Goal: Check status: Check status

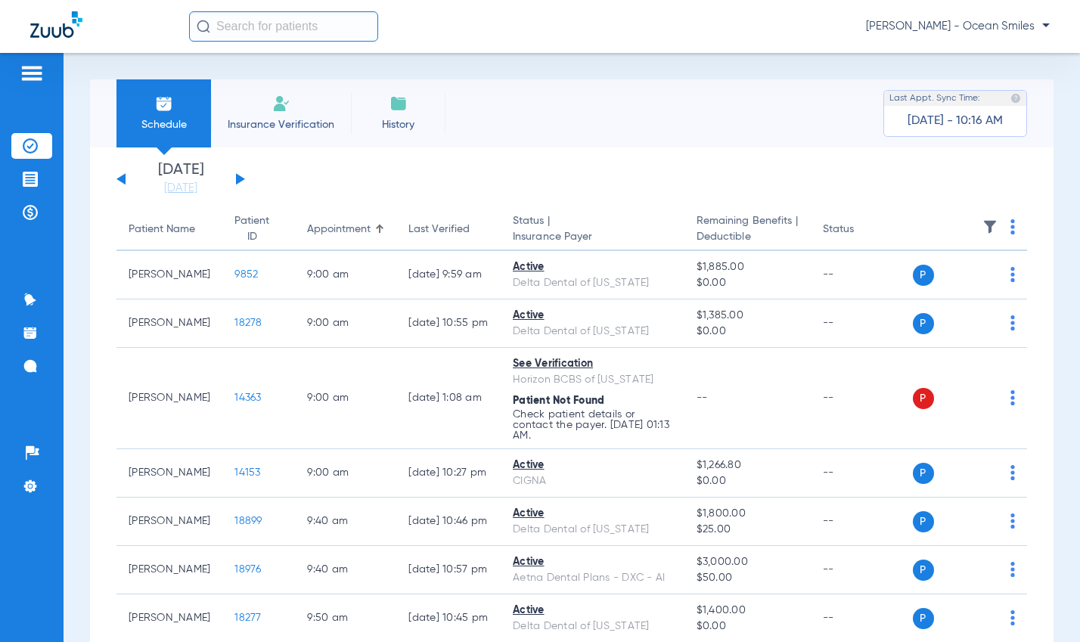
click at [237, 175] on button at bounding box center [240, 178] width 9 height 11
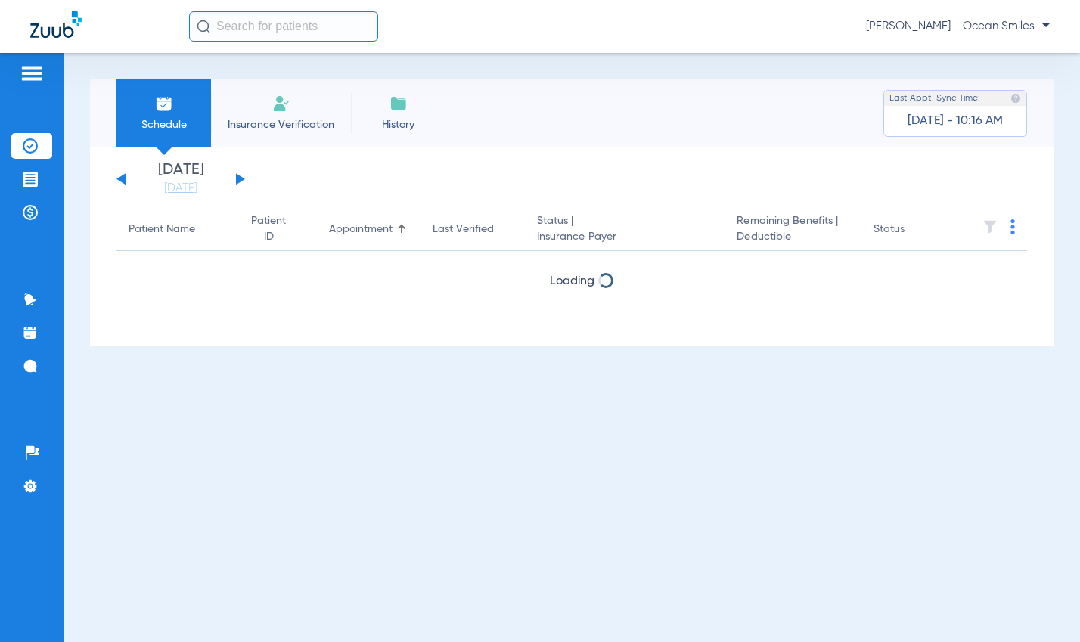
click at [237, 175] on button at bounding box center [240, 178] width 9 height 11
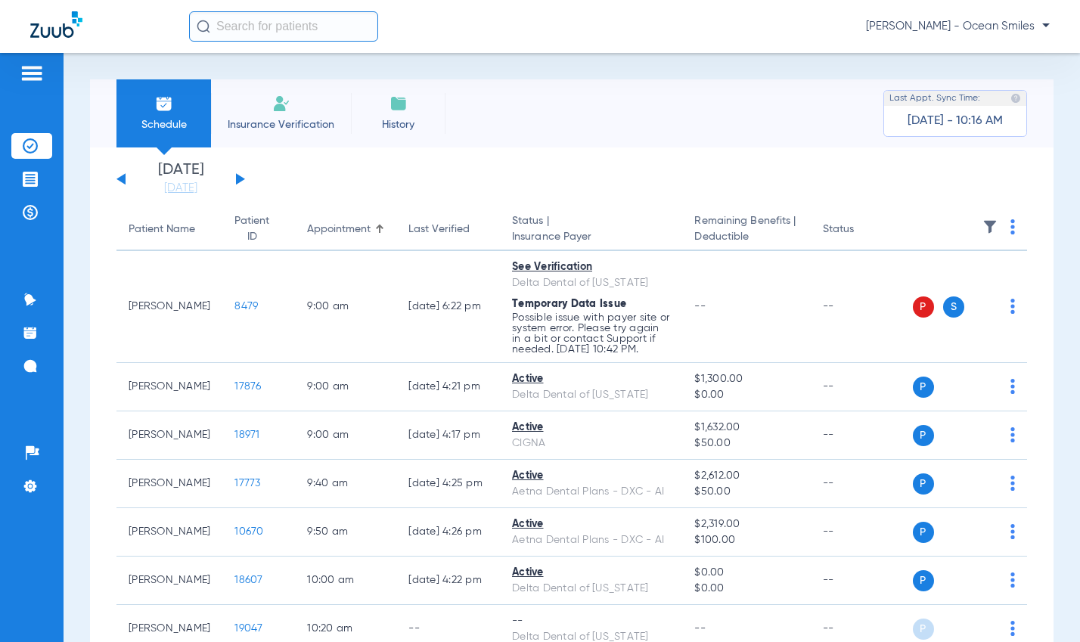
click at [237, 175] on button at bounding box center [240, 178] width 9 height 11
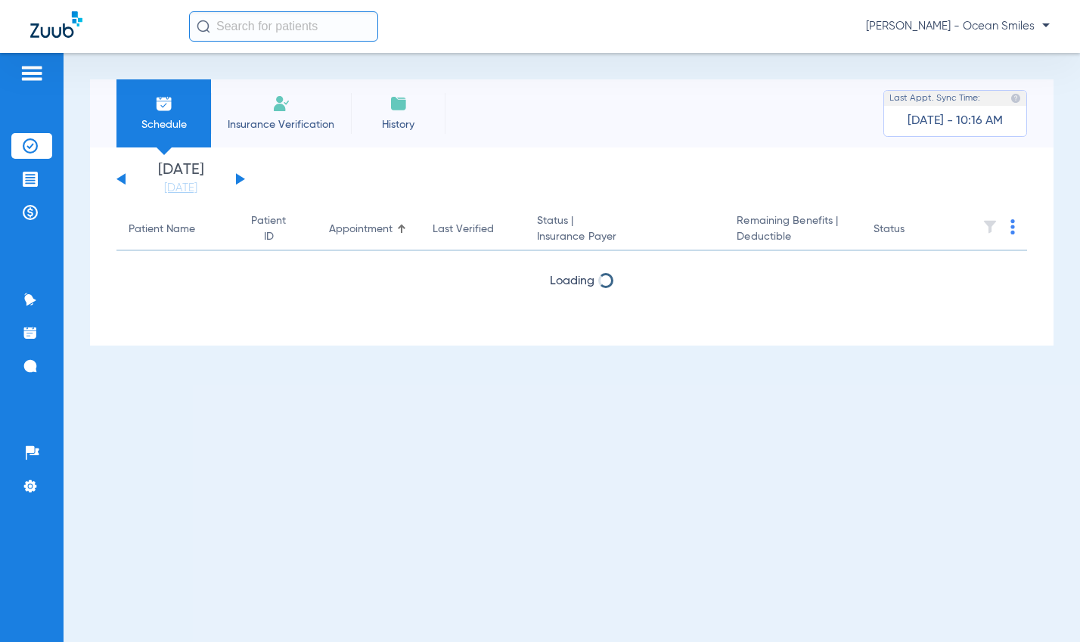
click at [237, 175] on button at bounding box center [240, 178] width 9 height 11
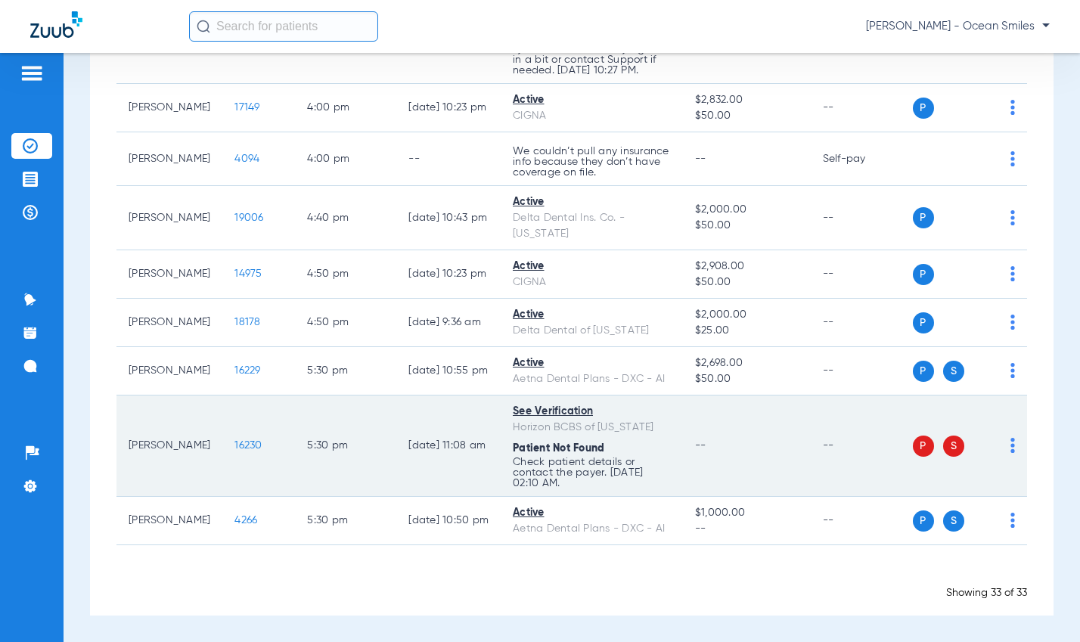
scroll to position [1943, 0]
